Goal: Information Seeking & Learning: Check status

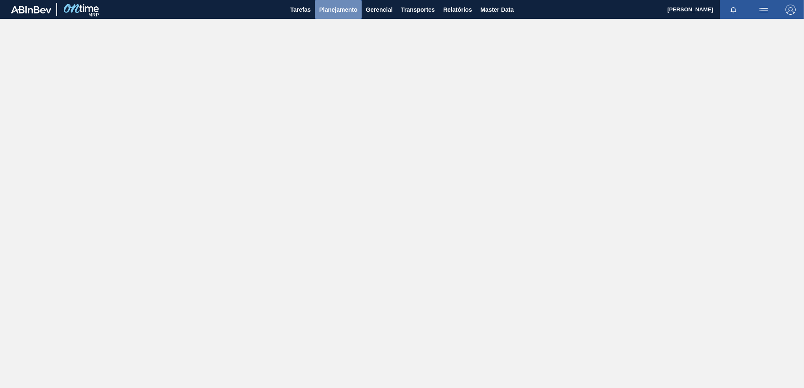
click at [347, 11] on span "Planejamento" at bounding box center [338, 10] width 38 height 10
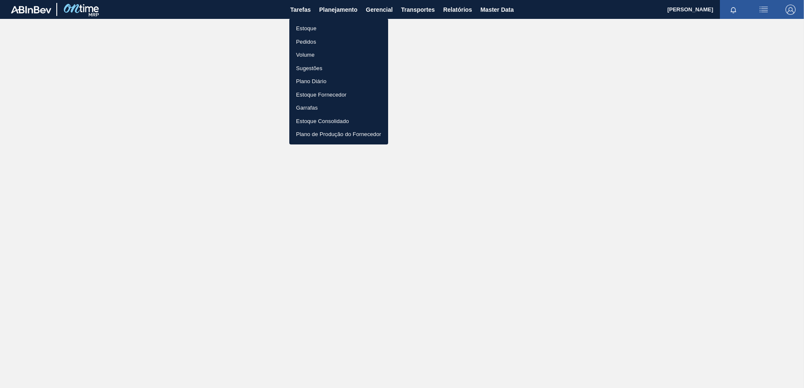
click at [322, 26] on li "Estoque" at bounding box center [338, 28] width 99 height 13
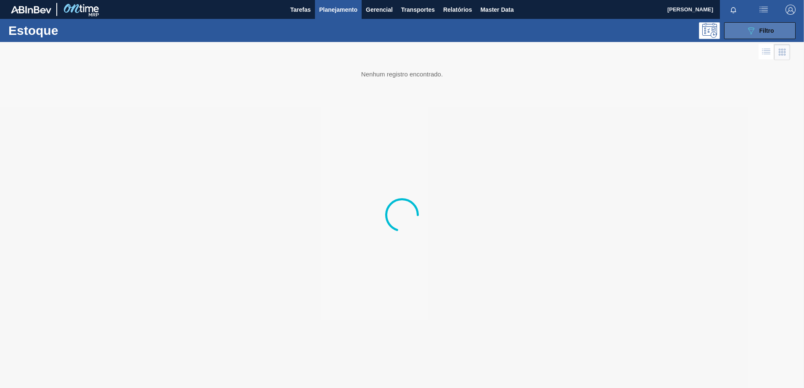
click at [766, 34] on div "089F7B8B-B2A5-4AFE-B5C0-19BA573D28AC Filtro" at bounding box center [760, 31] width 28 height 10
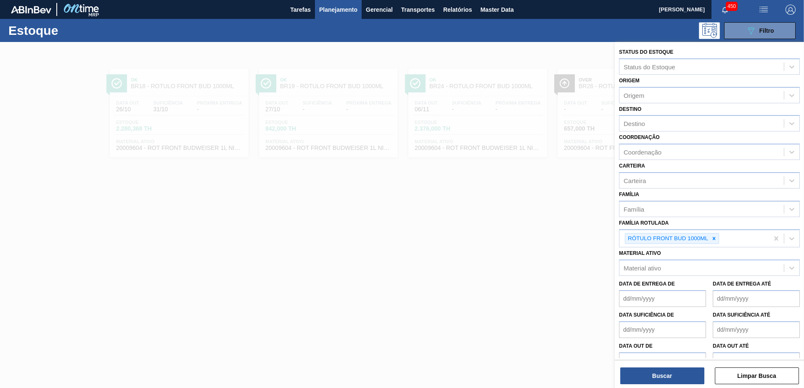
click at [713, 238] on icon at bounding box center [714, 239] width 6 height 6
click at [701, 238] on div "Família Rotulada" at bounding box center [701, 238] width 164 height 12
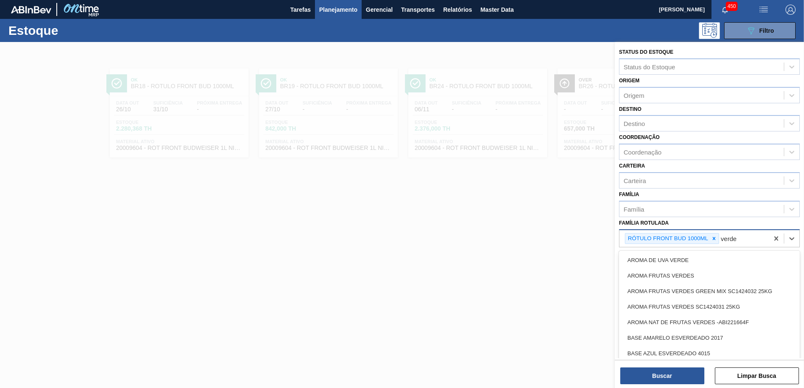
type Rotulada "verd"
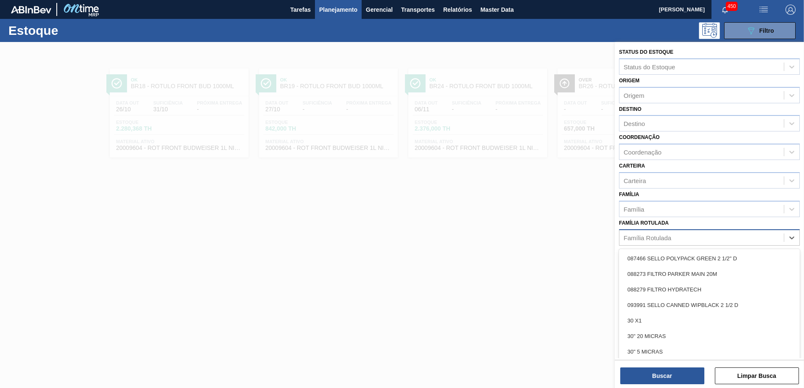
click at [655, 239] on div "Família Rotulada" at bounding box center [646, 237] width 47 height 7
type Rotulada "28,7"
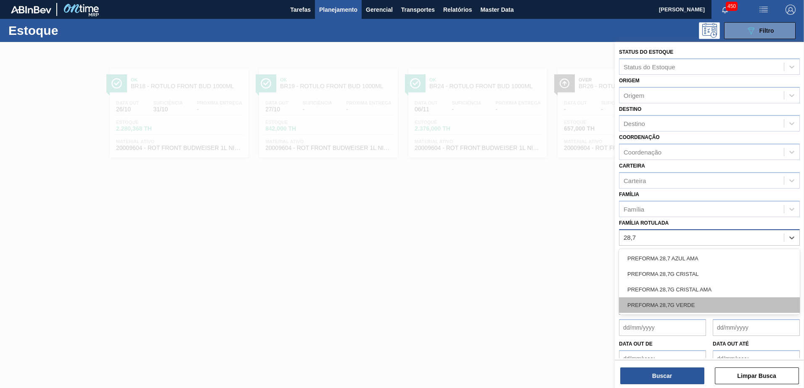
click at [689, 307] on div "PREFORMA 28,7G VERDE" at bounding box center [709, 306] width 181 height 16
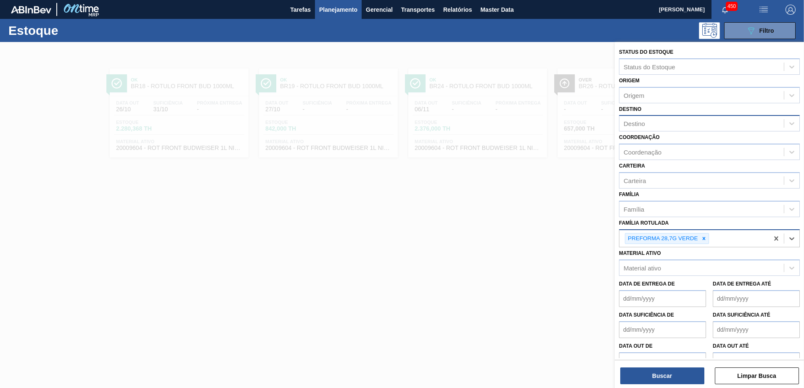
click at [666, 123] on div "Destino" at bounding box center [701, 124] width 164 height 12
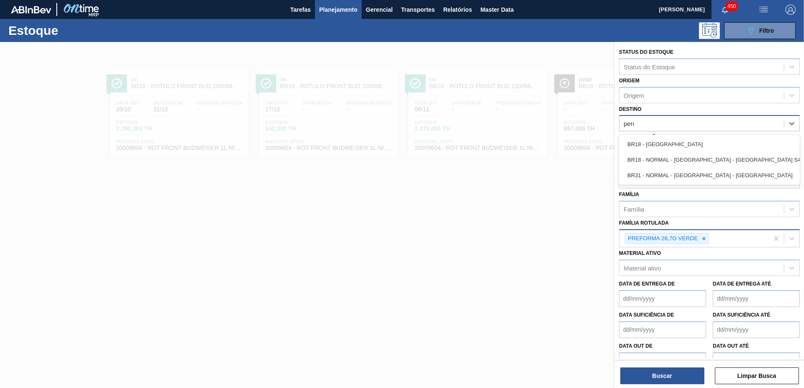
type input "pernam"
click at [683, 137] on div "BR18 - [GEOGRAPHIC_DATA]" at bounding box center [709, 145] width 181 height 16
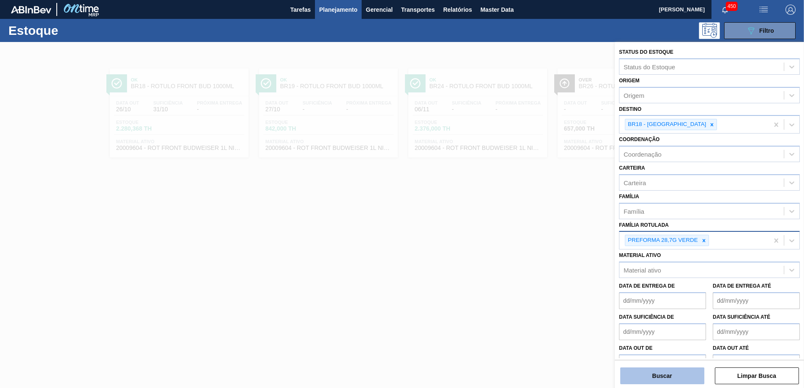
click at [672, 380] on button "Buscar" at bounding box center [662, 376] width 84 height 17
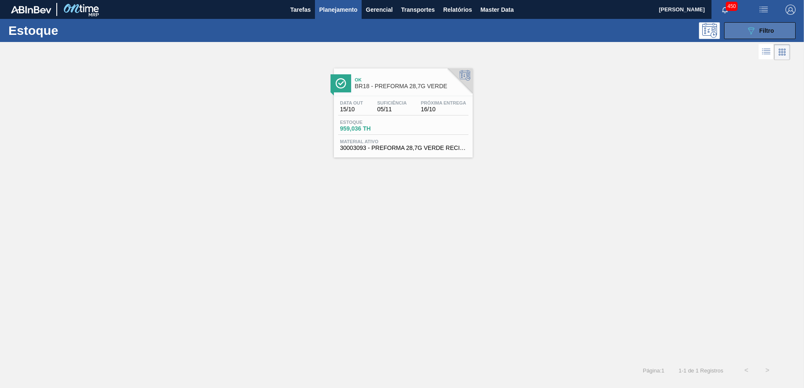
click at [743, 32] on button "089F7B8B-B2A5-4AFE-B5C0-19BA573D28AC Filtro" at bounding box center [759, 30] width 71 height 17
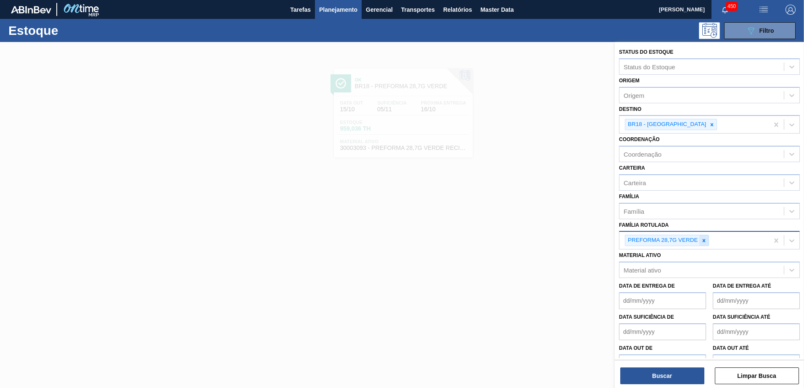
click at [700, 240] on div at bounding box center [703, 240] width 9 height 11
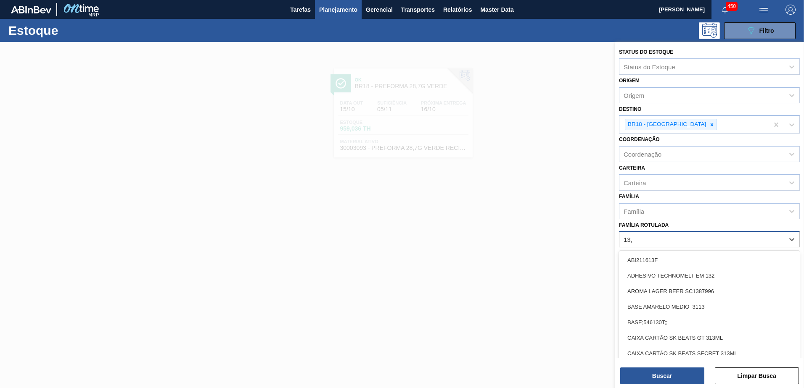
type Rotulada "13,7"
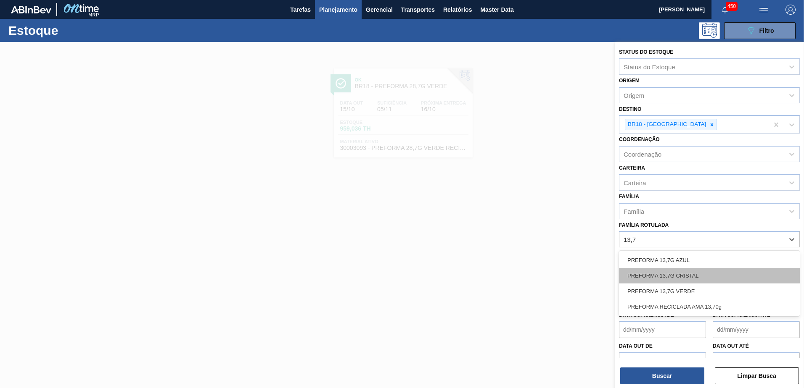
click at [691, 274] on div "PREFORMA 13,7G CRISTAL" at bounding box center [709, 276] width 181 height 16
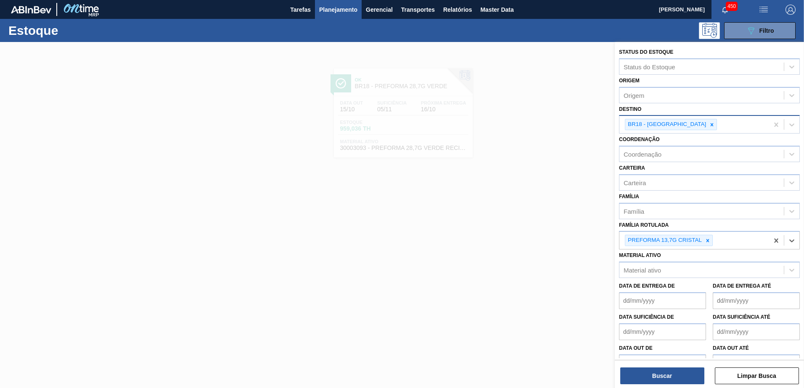
click at [709, 124] on icon at bounding box center [712, 125] width 6 height 6
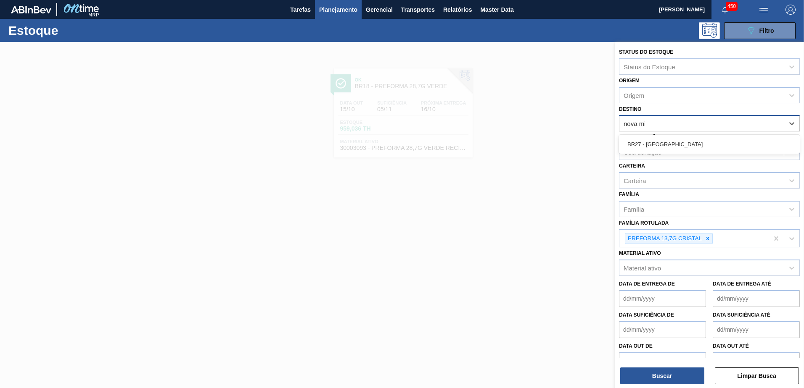
type input "nova min"
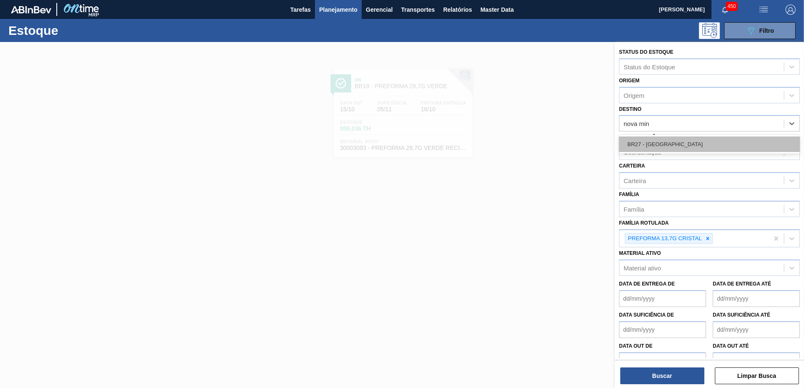
click at [684, 137] on div "BR27 - [GEOGRAPHIC_DATA]" at bounding box center [709, 145] width 181 height 16
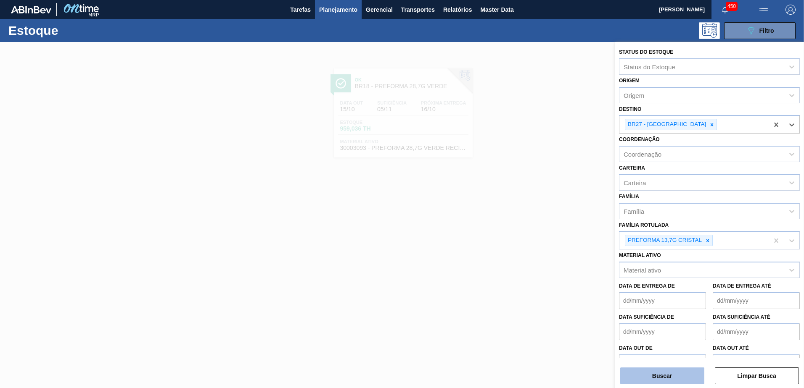
click at [662, 379] on button "Buscar" at bounding box center [662, 376] width 84 height 17
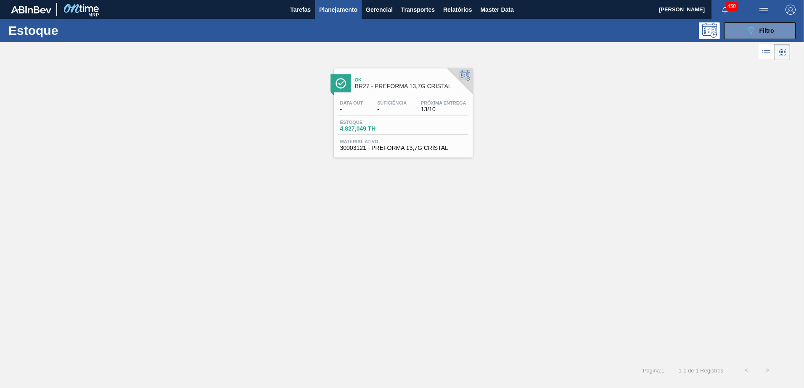
click at [384, 87] on span "BR27 - PREFORMA 13,7G CRISTAL" at bounding box center [411, 86] width 113 height 6
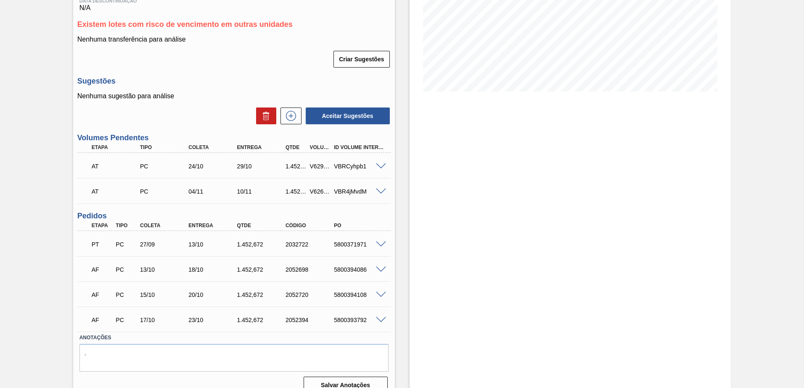
scroll to position [167, 0]
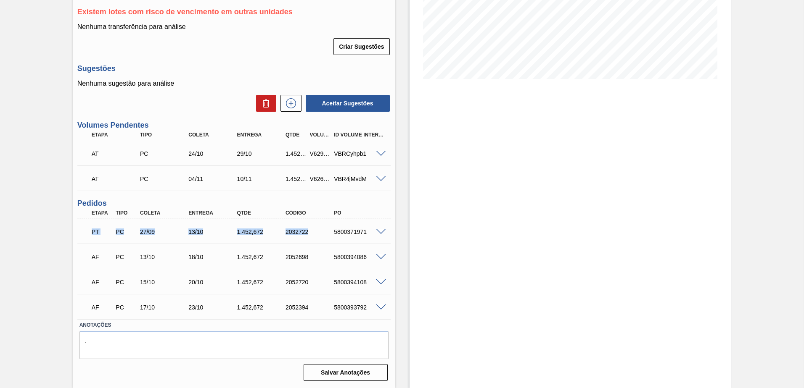
drag, startPoint x: 85, startPoint y: 233, endPoint x: 323, endPoint y: 226, distance: 238.0
click at [323, 226] on div "PT PC 27/09 13/10 1.452,[PHONE_NUMBER] 5800371971" at bounding box center [233, 231] width 313 height 21
drag, startPoint x: 323, startPoint y: 226, endPoint x: 348, endPoint y: 230, distance: 25.1
click at [348, 230] on div "5800371971" at bounding box center [359, 232] width 54 height 7
click at [345, 232] on div "5800371971" at bounding box center [359, 232] width 54 height 7
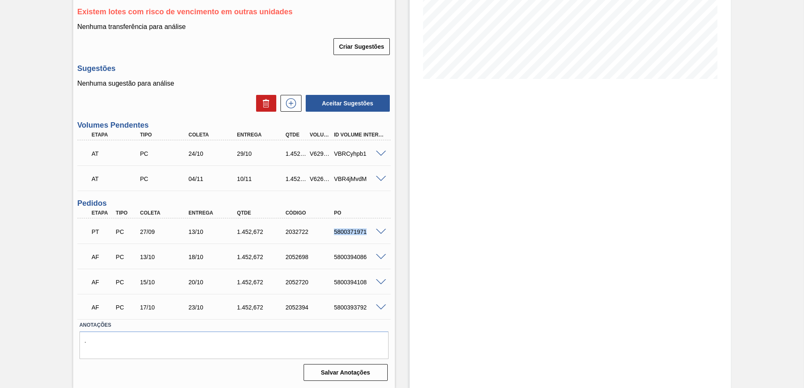
click at [345, 232] on div "5800371971" at bounding box center [359, 232] width 54 height 7
copy div "5800371971"
click at [377, 229] on span at bounding box center [381, 232] width 10 height 6
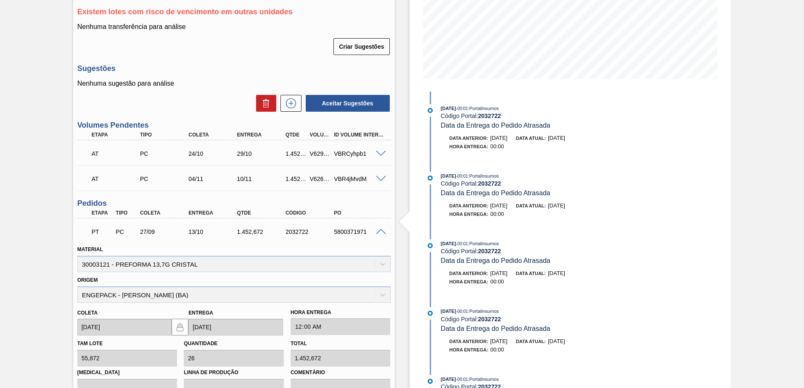
click at [376, 229] on span at bounding box center [381, 232] width 10 height 6
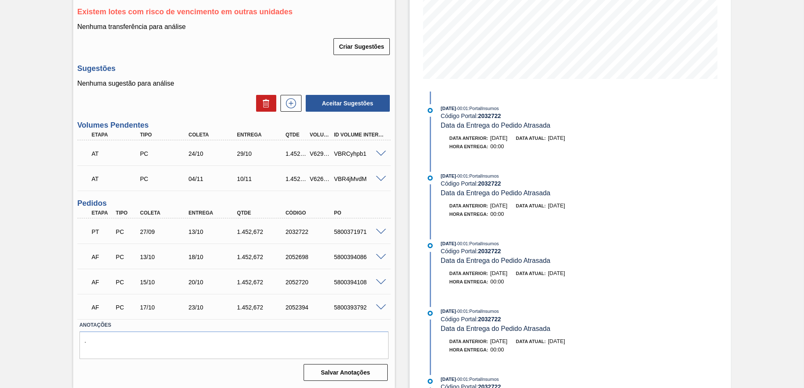
click at [381, 232] on span at bounding box center [381, 232] width 10 height 6
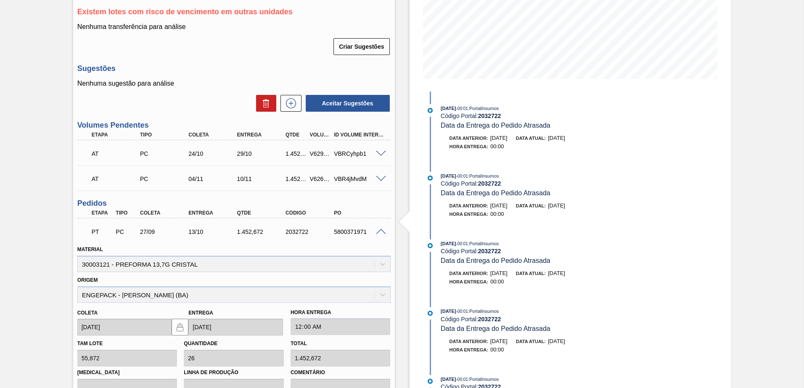
click at [381, 232] on span at bounding box center [381, 232] width 10 height 6
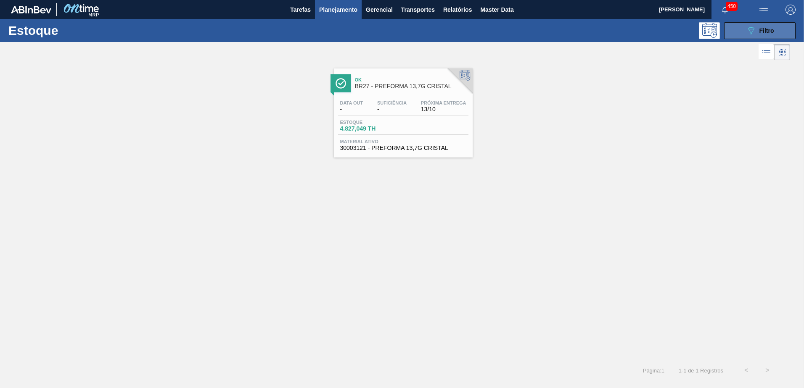
click at [746, 35] on icon "089F7B8B-B2A5-4AFE-B5C0-19BA573D28AC" at bounding box center [751, 31] width 10 height 10
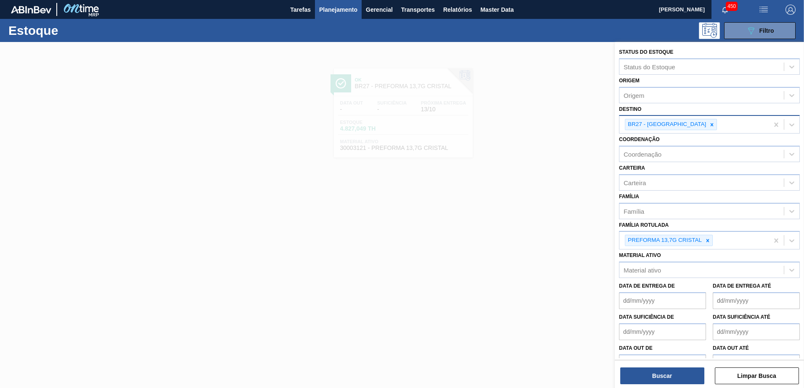
click at [709, 125] on icon at bounding box center [712, 125] width 6 height 6
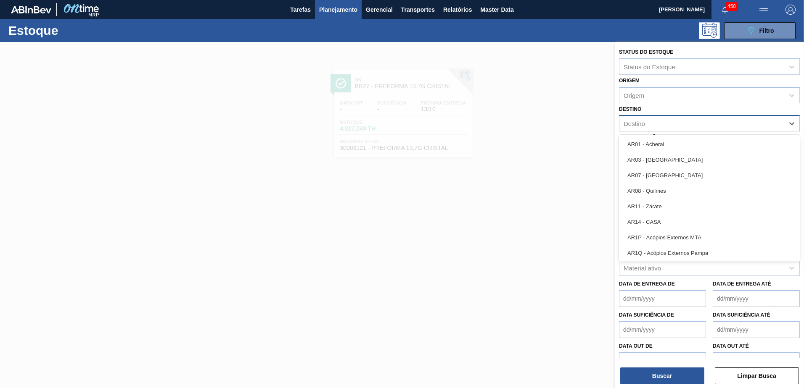
click at [641, 122] on div "Destino" at bounding box center [633, 123] width 21 height 7
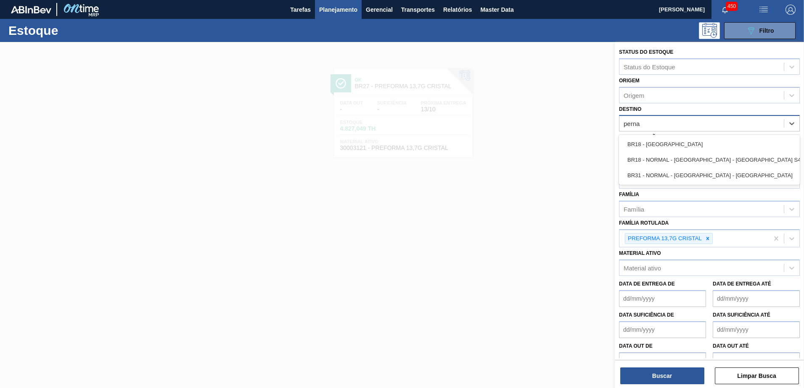
type input "pernam"
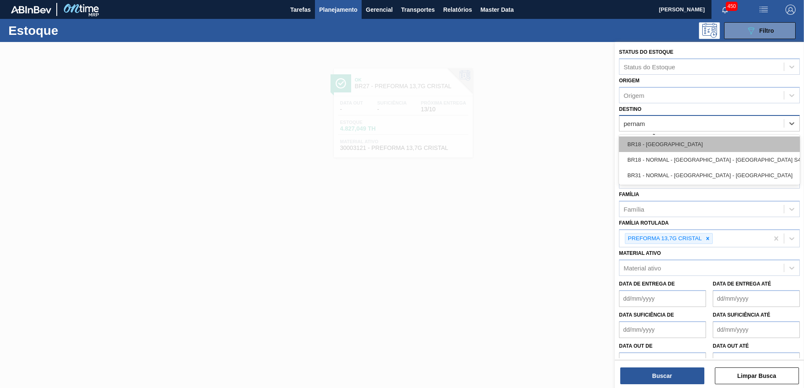
click at [666, 146] on div "BR18 - [GEOGRAPHIC_DATA]" at bounding box center [709, 145] width 181 height 16
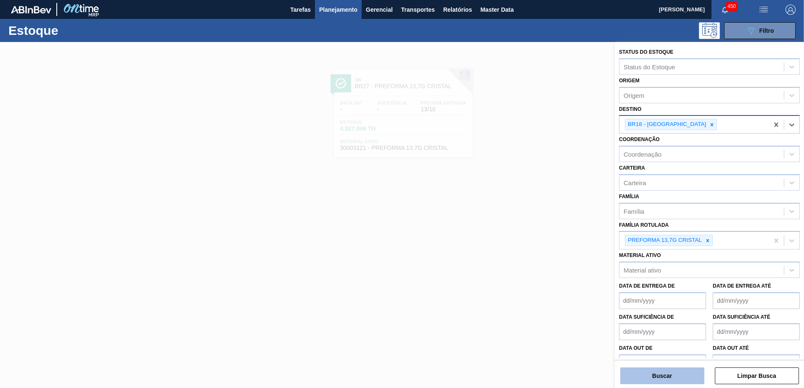
click at [664, 370] on button "Buscar" at bounding box center [662, 376] width 84 height 17
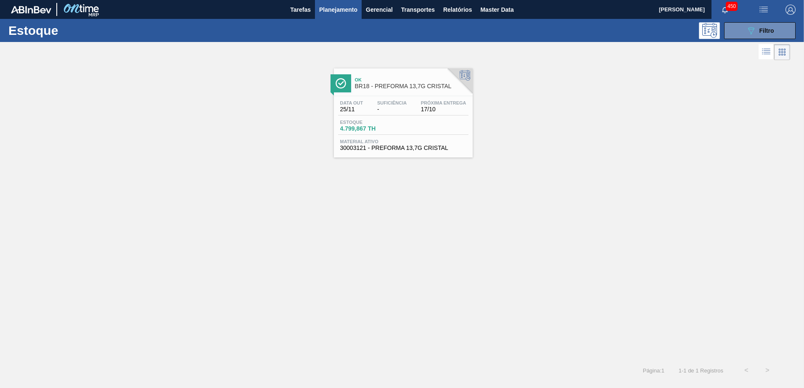
click at [381, 65] on link "Ok BR18 - PREFORMA 13,7G CRISTAL Data out 25/11 Suficiência - Próxima Entrega 1…" at bounding box center [401, 109] width 149 height 95
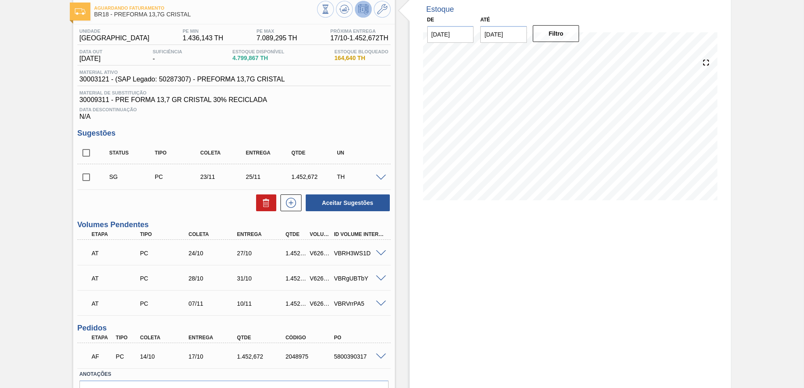
scroll to position [95, 0]
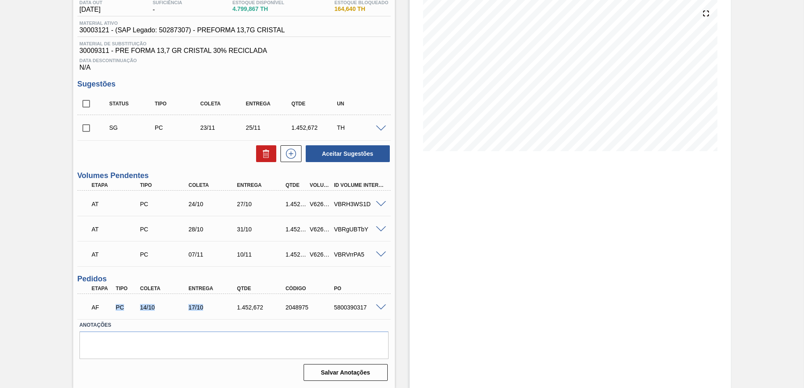
drag, startPoint x: 116, startPoint y: 304, endPoint x: 231, endPoint y: 305, distance: 115.2
click at [231, 305] on div "AF PC 14/10 17/10 1.452,[PHONE_NUMBER] 5800390317" at bounding box center [231, 306] width 291 height 17
drag, startPoint x: 231, startPoint y: 305, endPoint x: 217, endPoint y: 310, distance: 15.2
click at [216, 310] on div "17/10" at bounding box center [213, 307] width 54 height 7
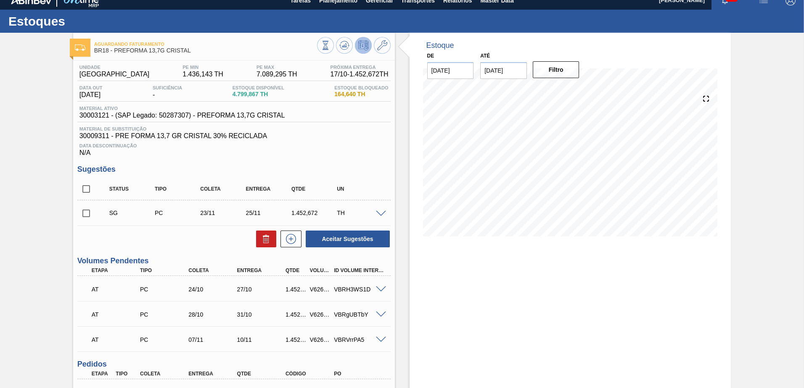
scroll to position [0, 0]
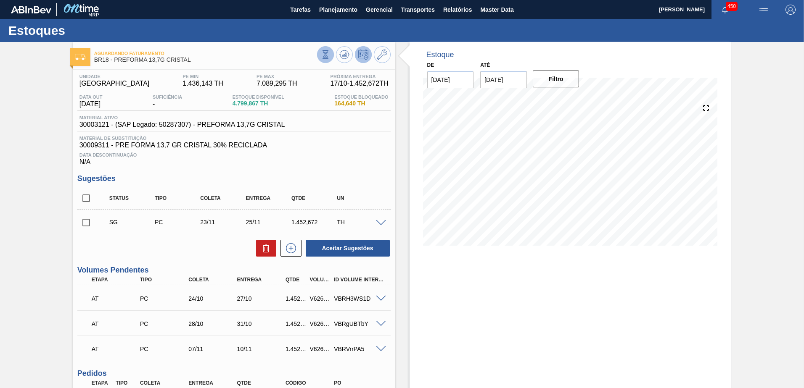
click at [327, 55] on icon at bounding box center [325, 54] width 9 height 9
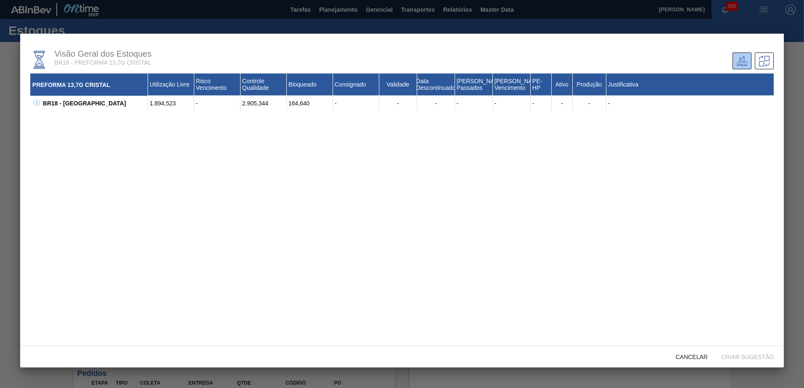
click at [36, 101] on icon at bounding box center [37, 103] width 6 height 6
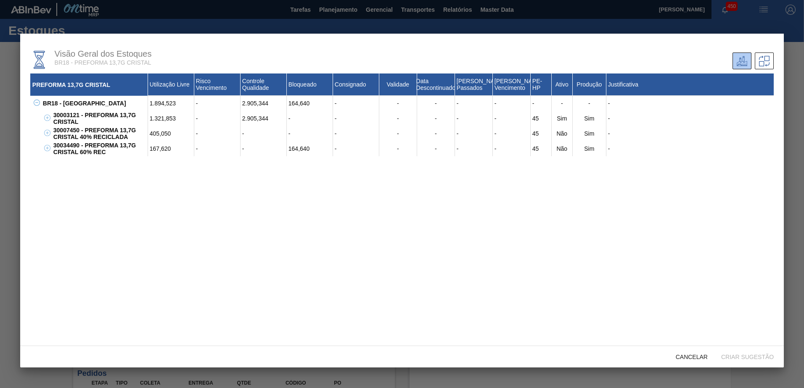
click at [793, 108] on div at bounding box center [402, 194] width 804 height 388
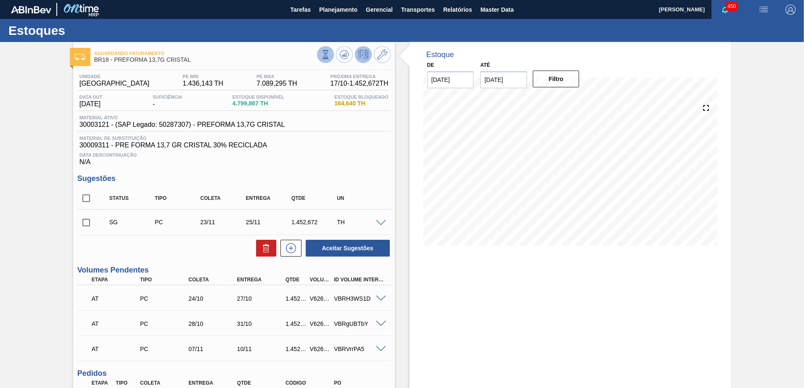
click at [326, 58] on icon at bounding box center [325, 54] width 5 height 8
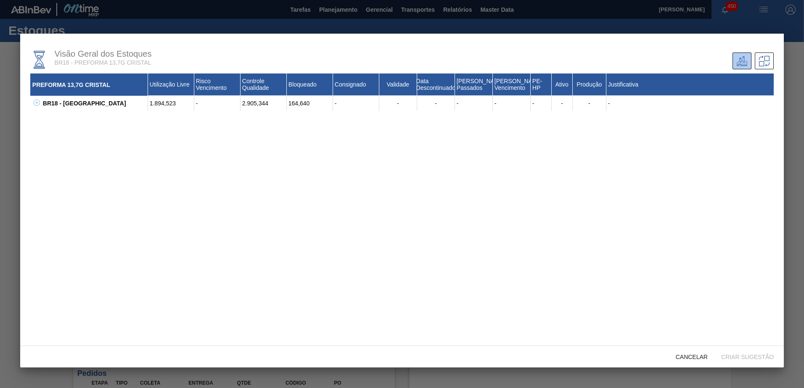
click at [34, 104] on icon at bounding box center [37, 103] width 6 height 6
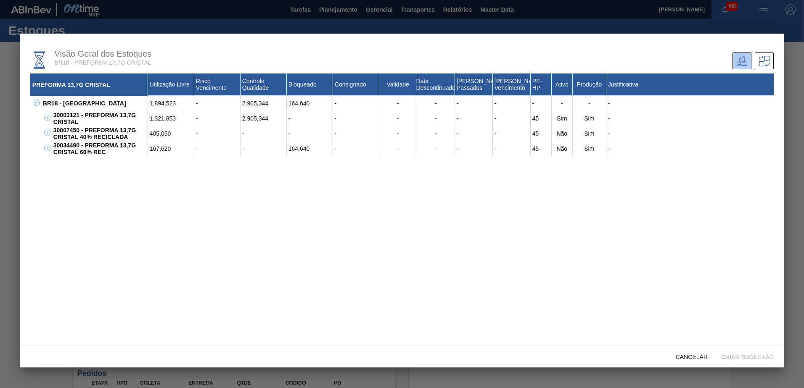
click at [793, 135] on div at bounding box center [402, 194] width 804 height 388
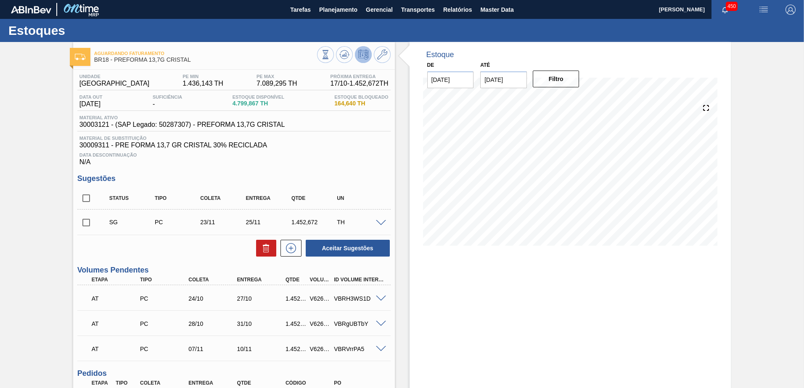
scroll to position [95, 0]
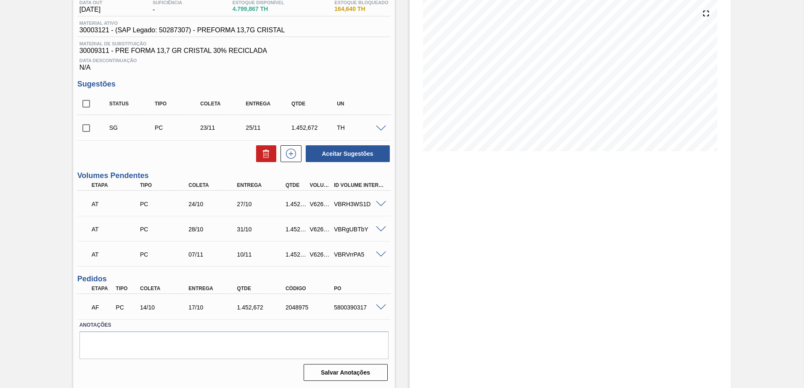
click at [378, 306] on span at bounding box center [381, 308] width 10 height 6
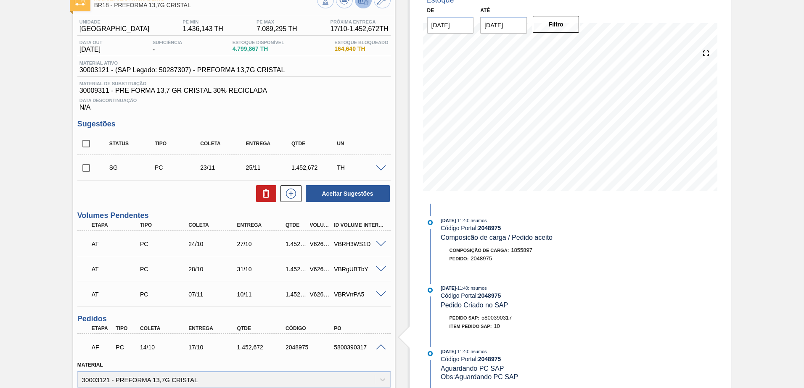
scroll to position [0, 0]
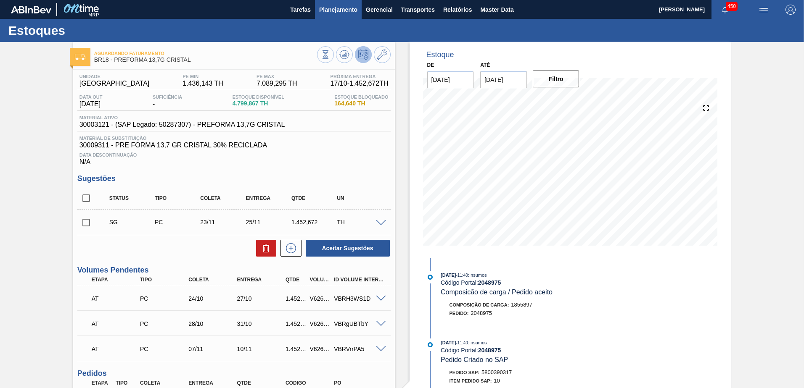
click at [338, 9] on span "Planejamento" at bounding box center [338, 10] width 38 height 10
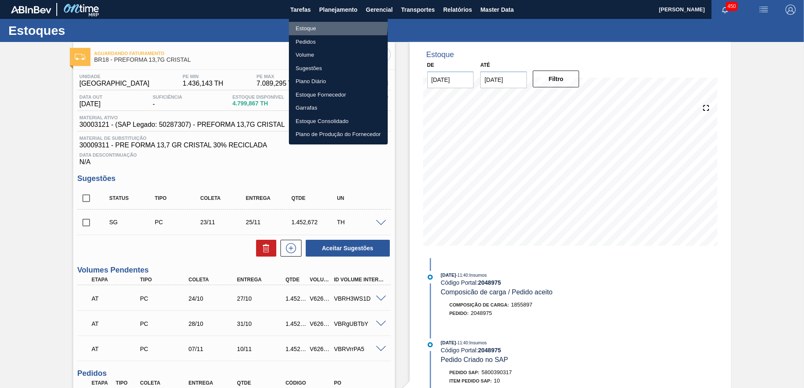
click at [316, 25] on li "Estoque" at bounding box center [338, 28] width 99 height 13
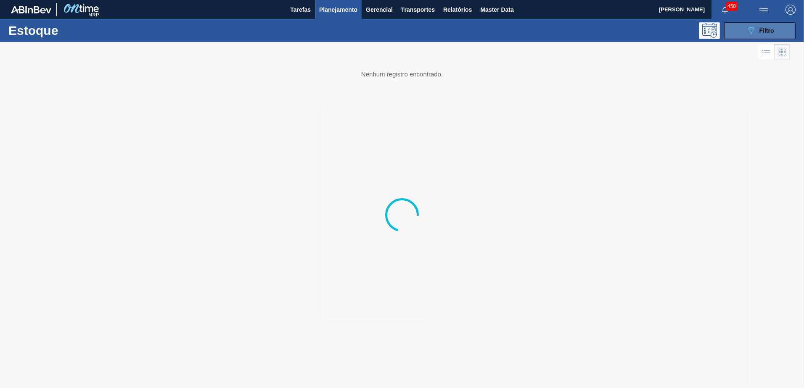
click at [749, 29] on icon "089F7B8B-B2A5-4AFE-B5C0-19BA573D28AC" at bounding box center [751, 31] width 10 height 10
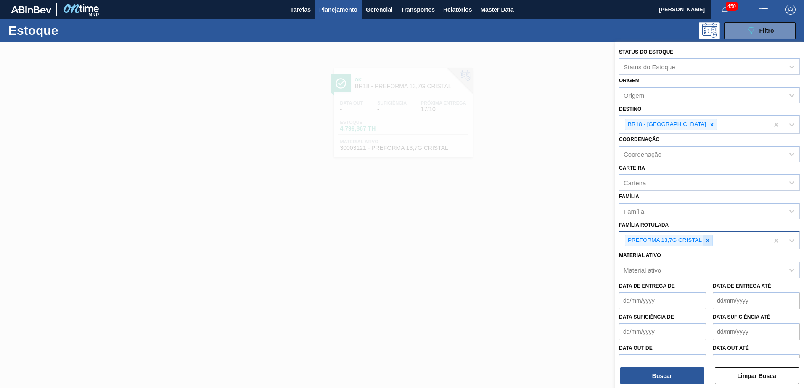
click at [708, 245] on div at bounding box center [707, 240] width 9 height 11
click at [685, 244] on div "Família Rotulada" at bounding box center [701, 240] width 164 height 12
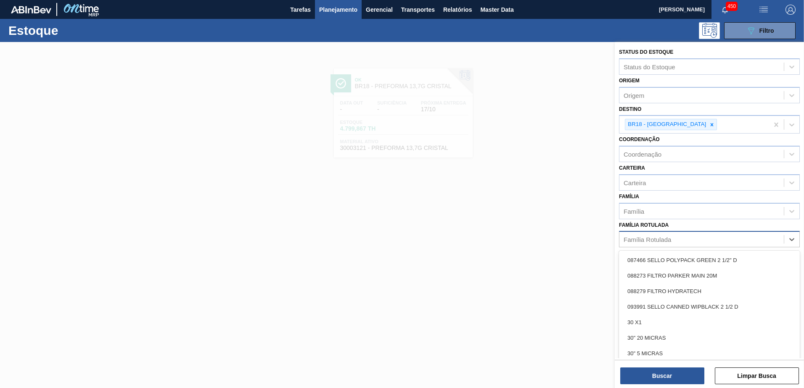
click at [680, 240] on div "Família Rotulada" at bounding box center [701, 240] width 164 height 12
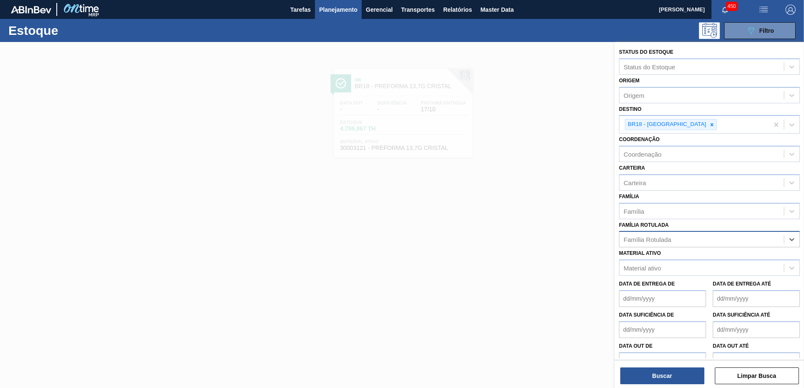
click at [682, 241] on div "Família Rotulada" at bounding box center [701, 240] width 164 height 12
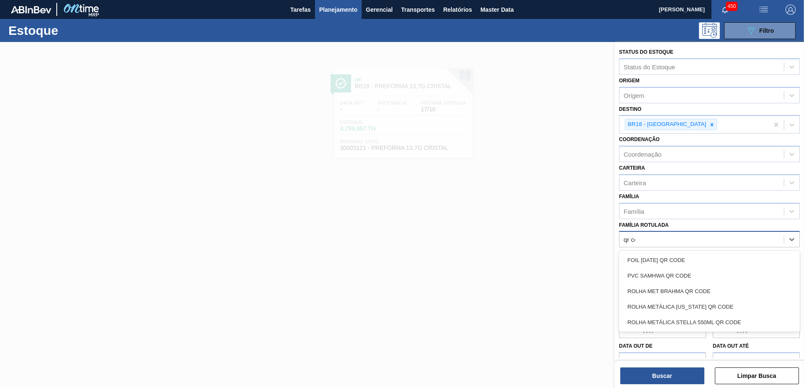
type Rotulada "qr code"
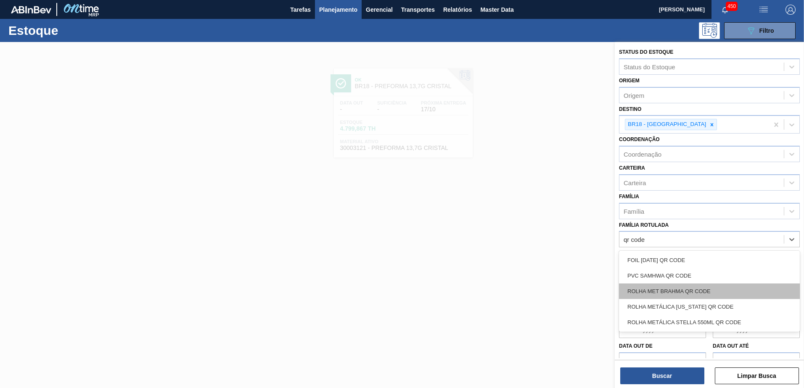
click at [700, 289] on div "ROLHA MET BRAHMA QR CODE" at bounding box center [709, 292] width 181 height 16
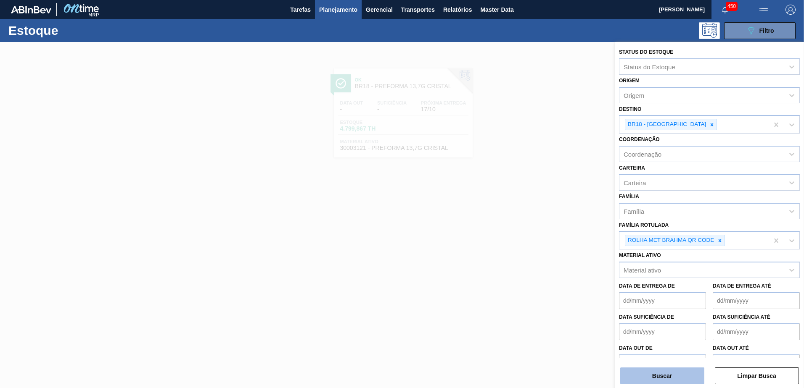
drag, startPoint x: 672, startPoint y: 364, endPoint x: 670, endPoint y: 369, distance: 5.5
click at [670, 369] on div "Buscar Limpar Busca" at bounding box center [708, 372] width 189 height 24
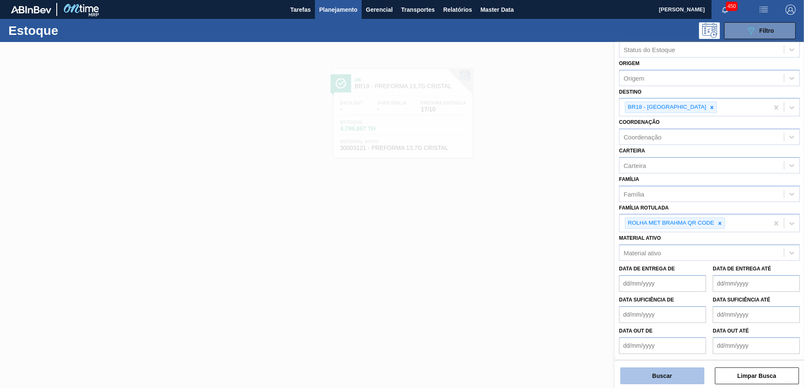
click at [670, 369] on button "Buscar" at bounding box center [662, 376] width 84 height 17
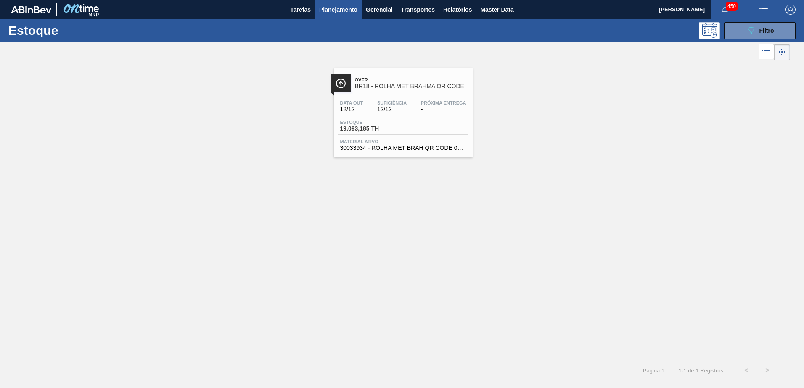
click at [410, 85] on span "BR18 - ROLHA MET BRAHMA QR CODE" at bounding box center [411, 86] width 113 height 6
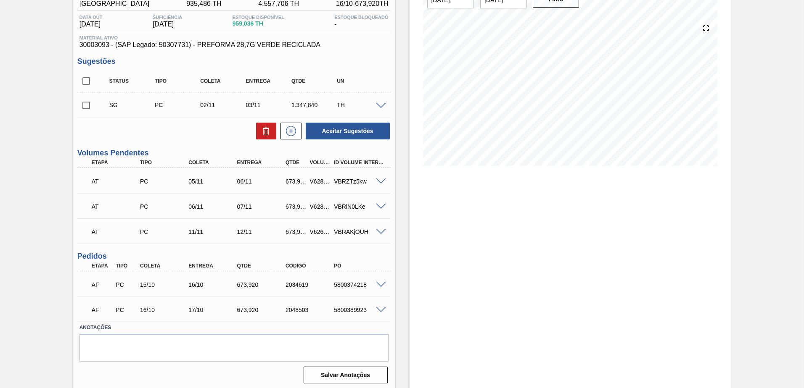
scroll to position [82, 0]
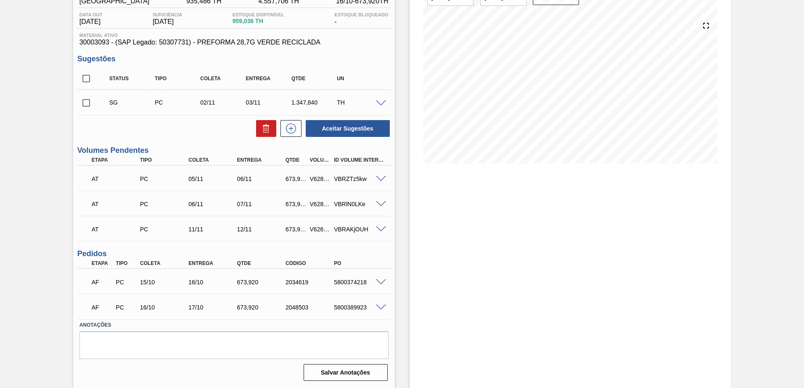
click at [34, 276] on div "Aguardando Faturamento BR18 - PREFORMA 28,7G VERDE Unidade Pernambuco PE MIN 93…" at bounding box center [402, 174] width 804 height 429
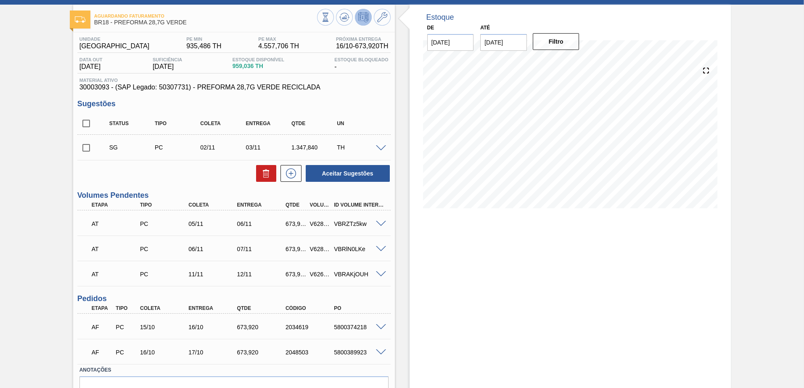
scroll to position [0, 0]
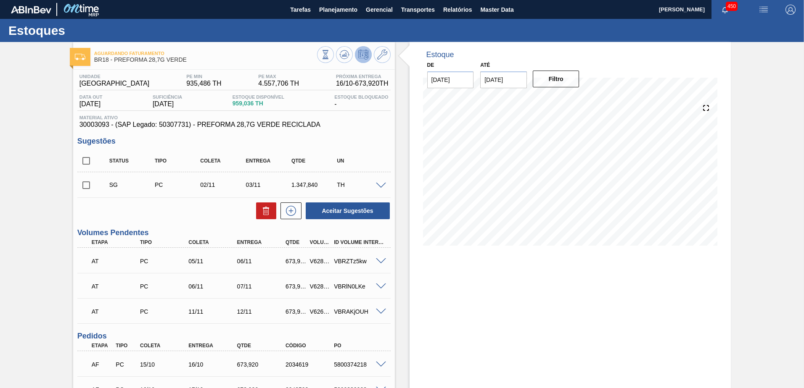
click at [488, 77] on input "[DATE]" at bounding box center [503, 79] width 47 height 17
click at [573, 179] on div "1" at bounding box center [571, 181] width 11 height 11
click at [559, 77] on button "Filtro" at bounding box center [555, 79] width 47 height 17
click at [495, 84] on input "01/11/2025" at bounding box center [503, 79] width 47 height 17
click at [569, 179] on div "29" at bounding box center [571, 181] width 11 height 11
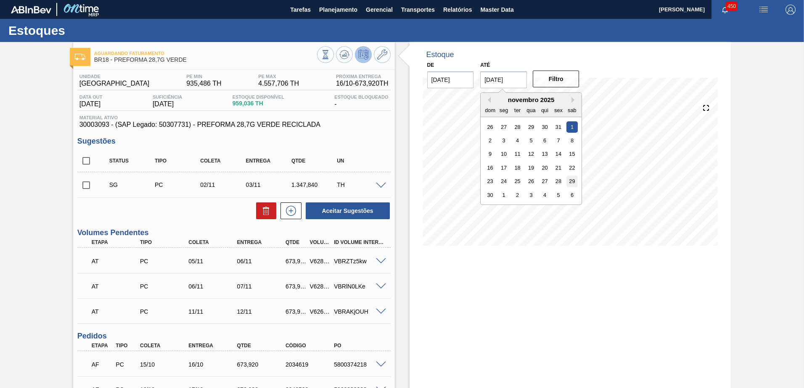
type input "[DATE]"
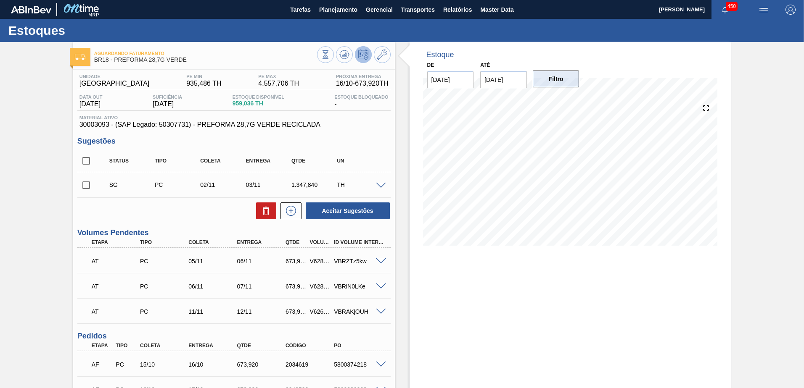
click at [551, 72] on button "Filtro" at bounding box center [555, 79] width 47 height 17
